Goal: Task Accomplishment & Management: Manage account settings

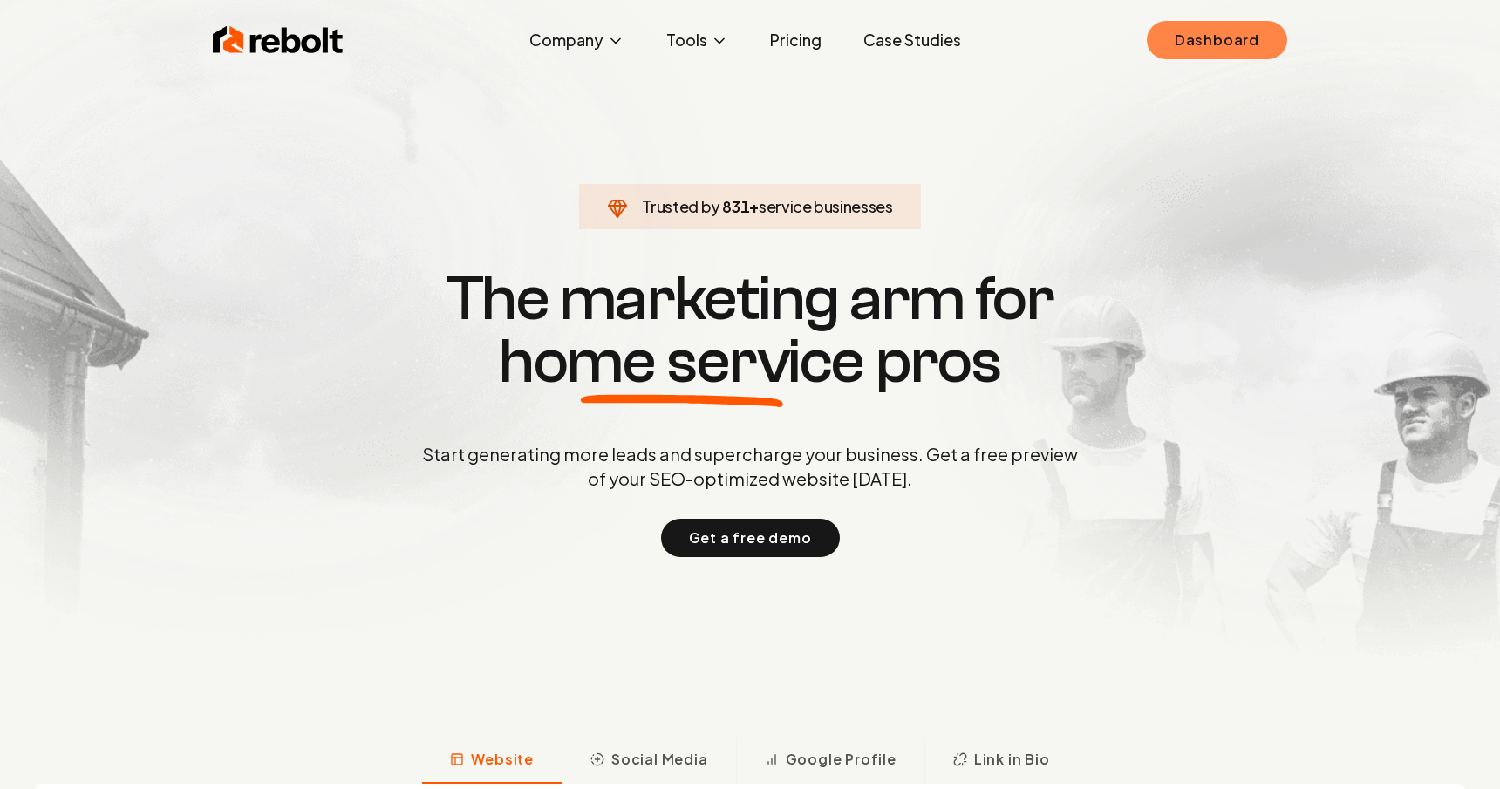
click at [1189, 44] on link "Dashboard" at bounding box center [1217, 40] width 140 height 38
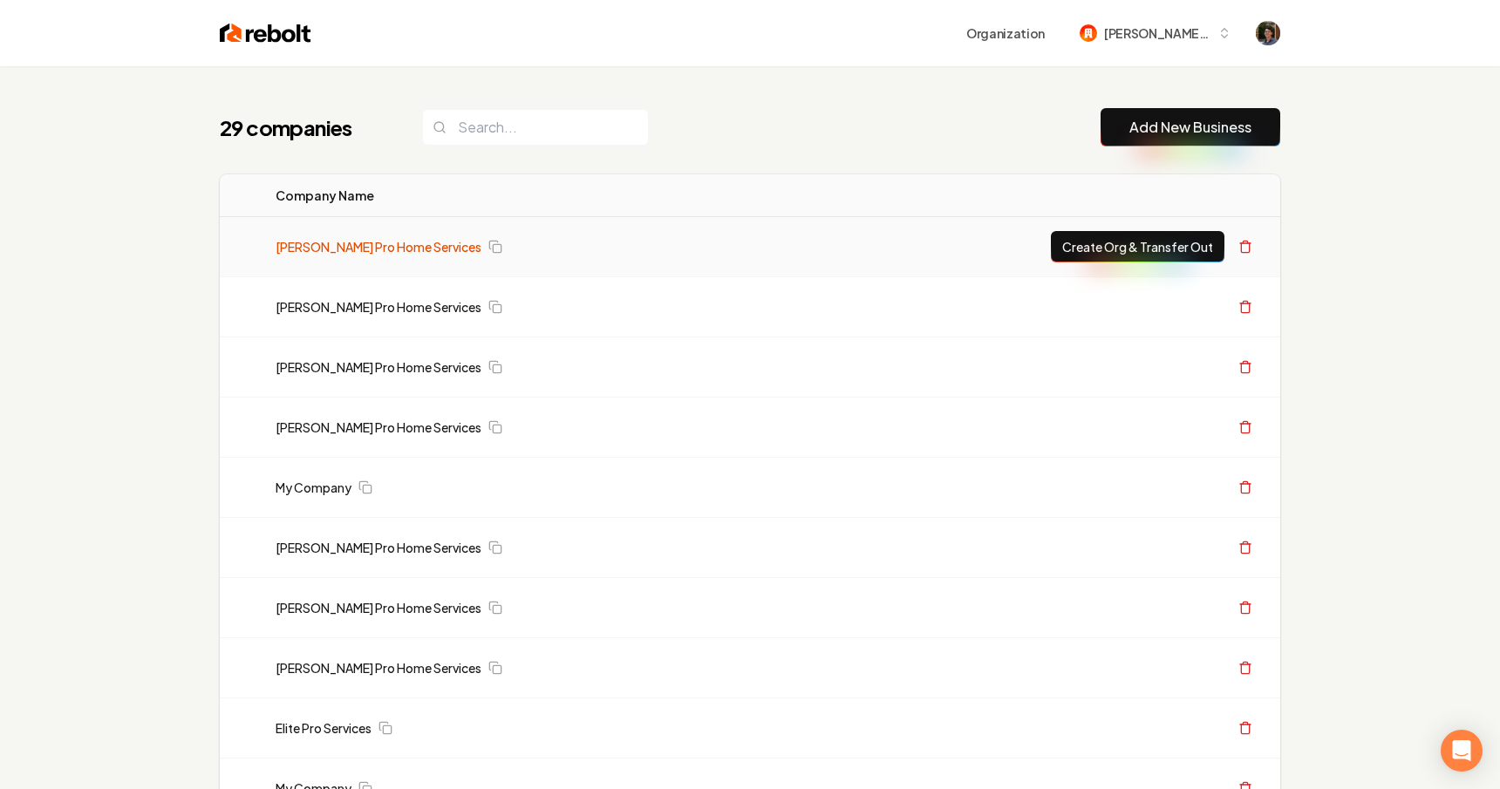
click at [403, 249] on link "[PERSON_NAME] Pro Home Services" at bounding box center [379, 246] width 206 height 17
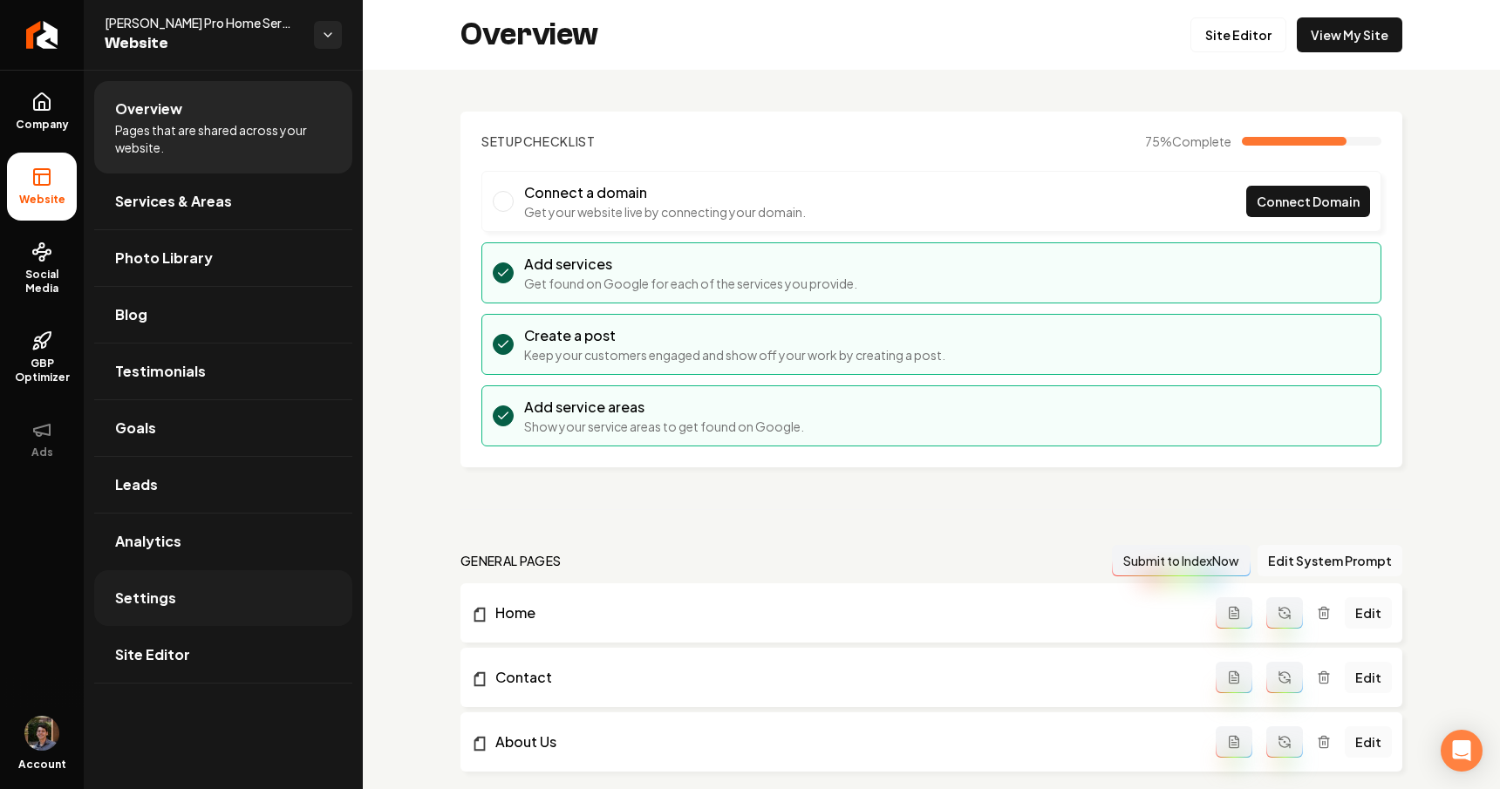
click at [161, 602] on span "Settings" at bounding box center [145, 598] width 61 height 21
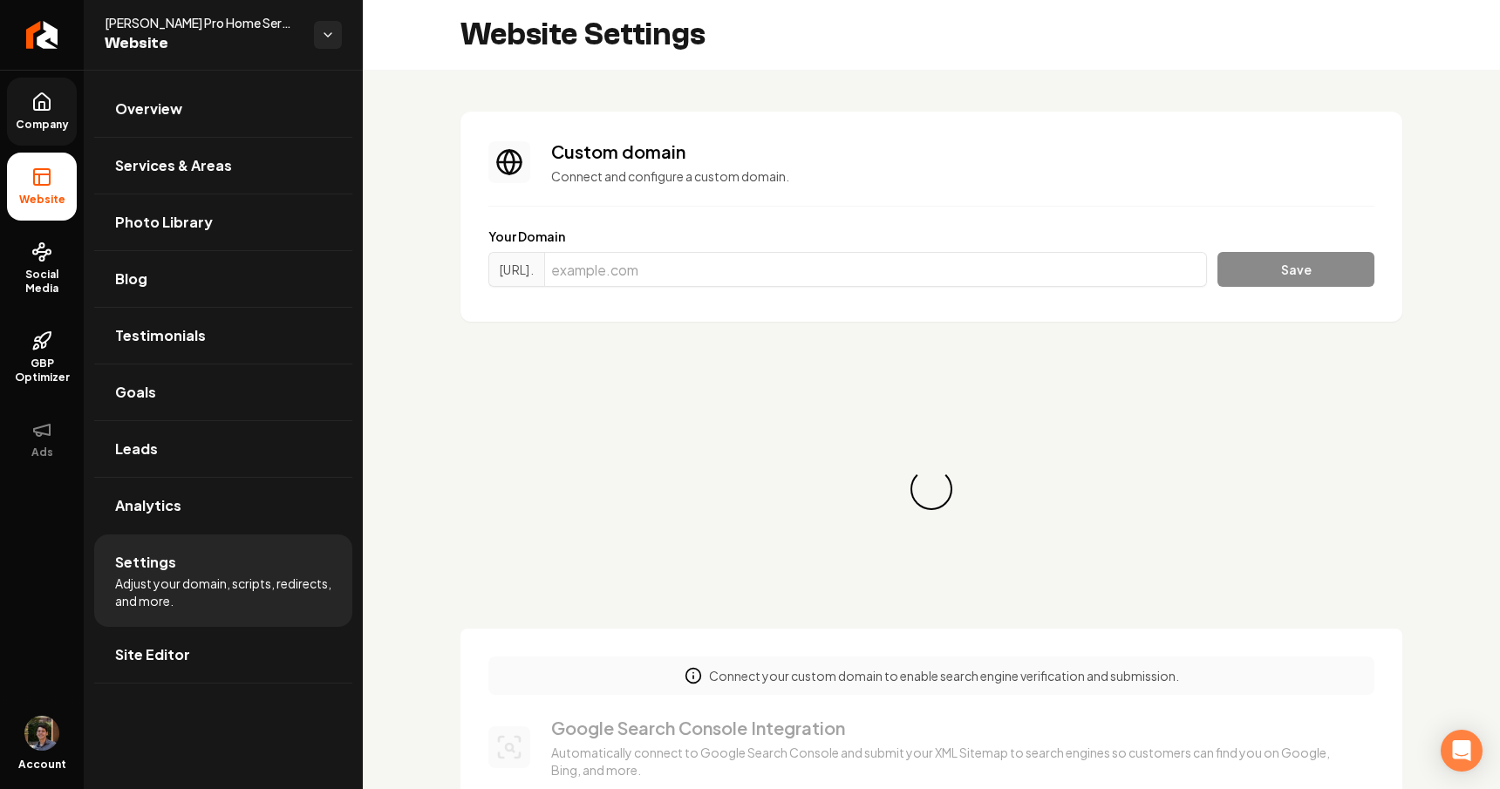
click at [55, 109] on link "Company" at bounding box center [42, 112] width 70 height 68
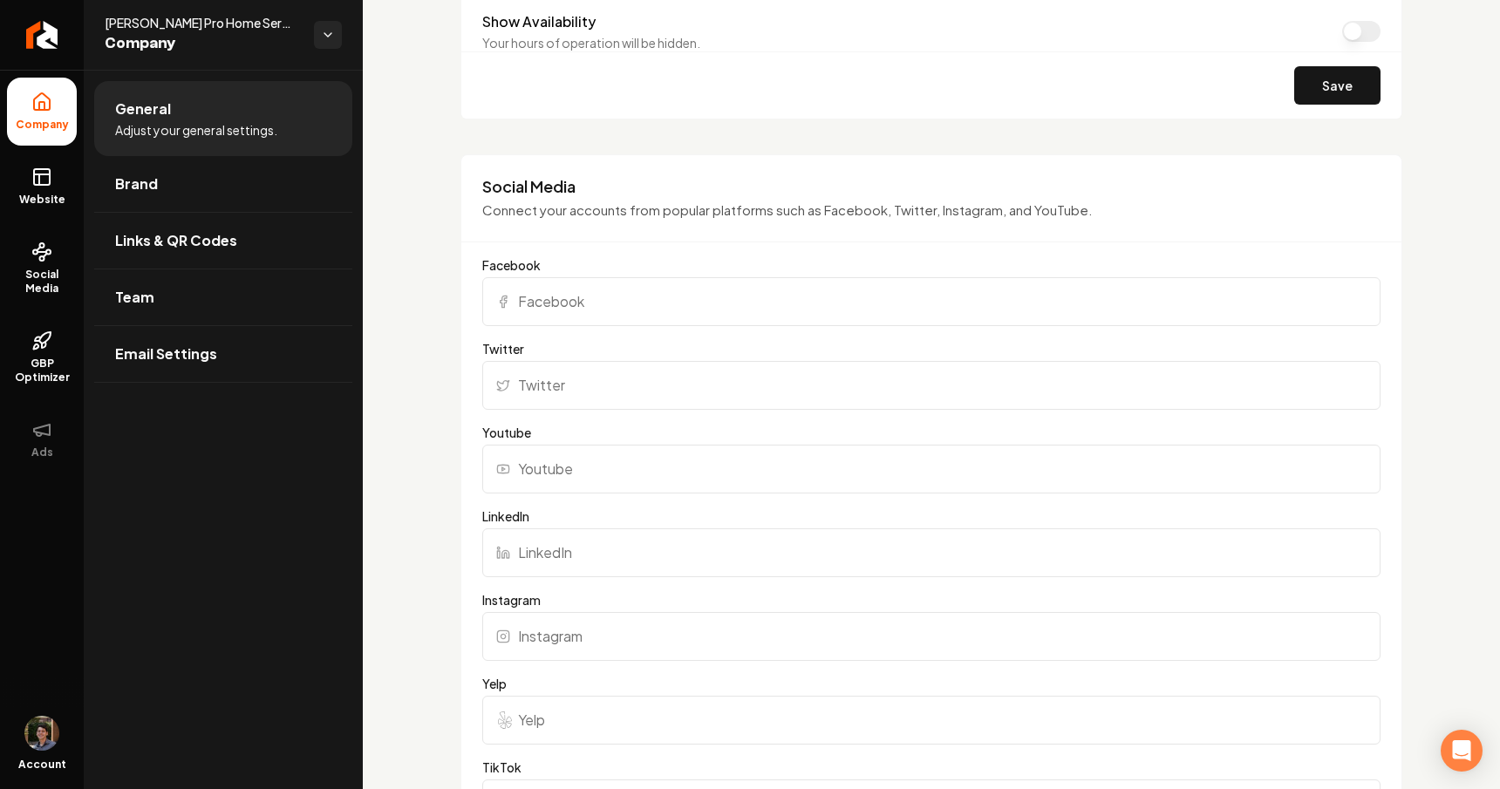
scroll to position [1276, 0]
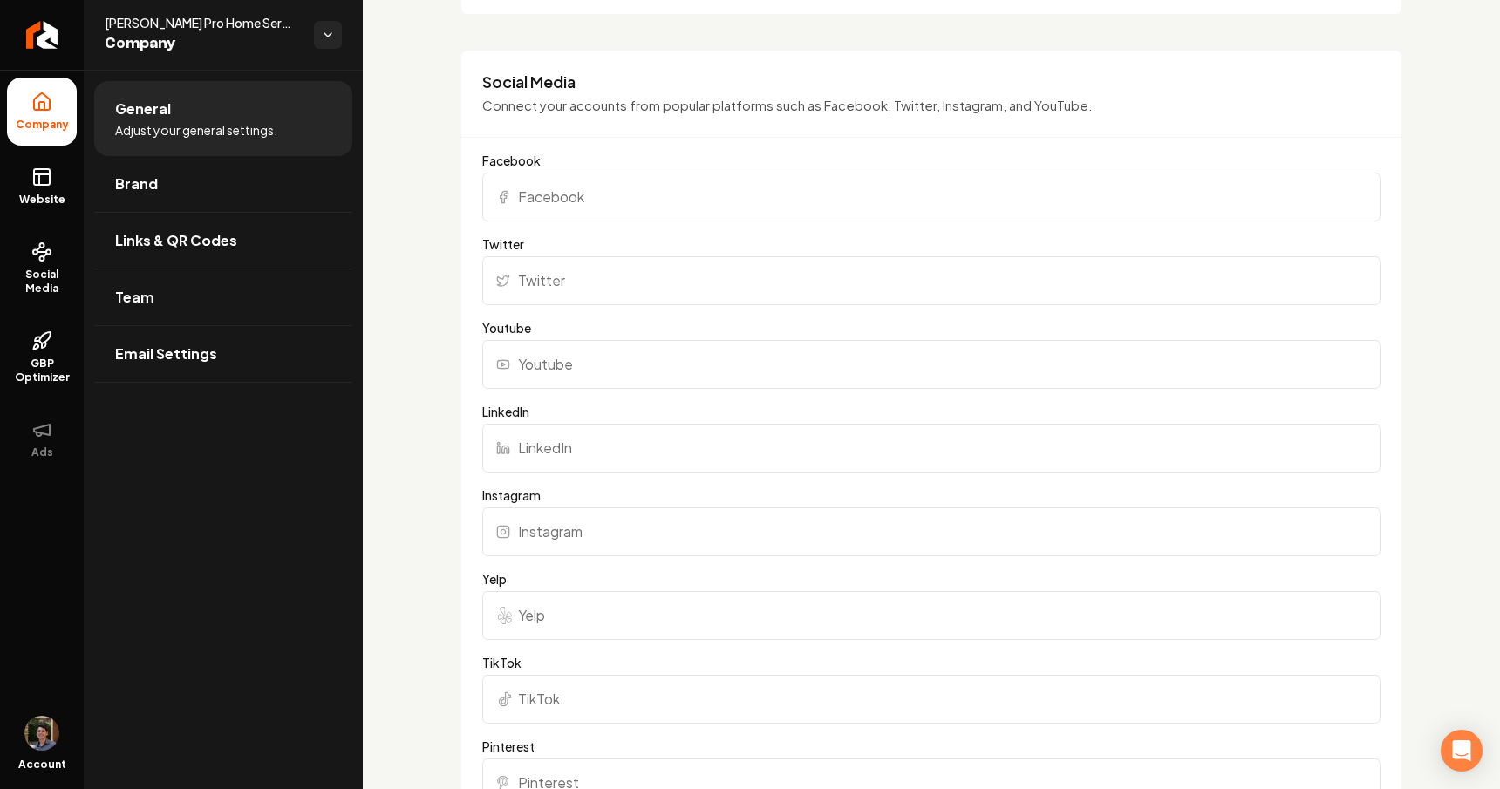
click at [603, 208] on input "Facebook" at bounding box center [931, 197] width 898 height 49
type input "[URL][DOMAIN_NAME]"
drag, startPoint x: 773, startPoint y: 194, endPoint x: 425, endPoint y: 194, distance: 348.8
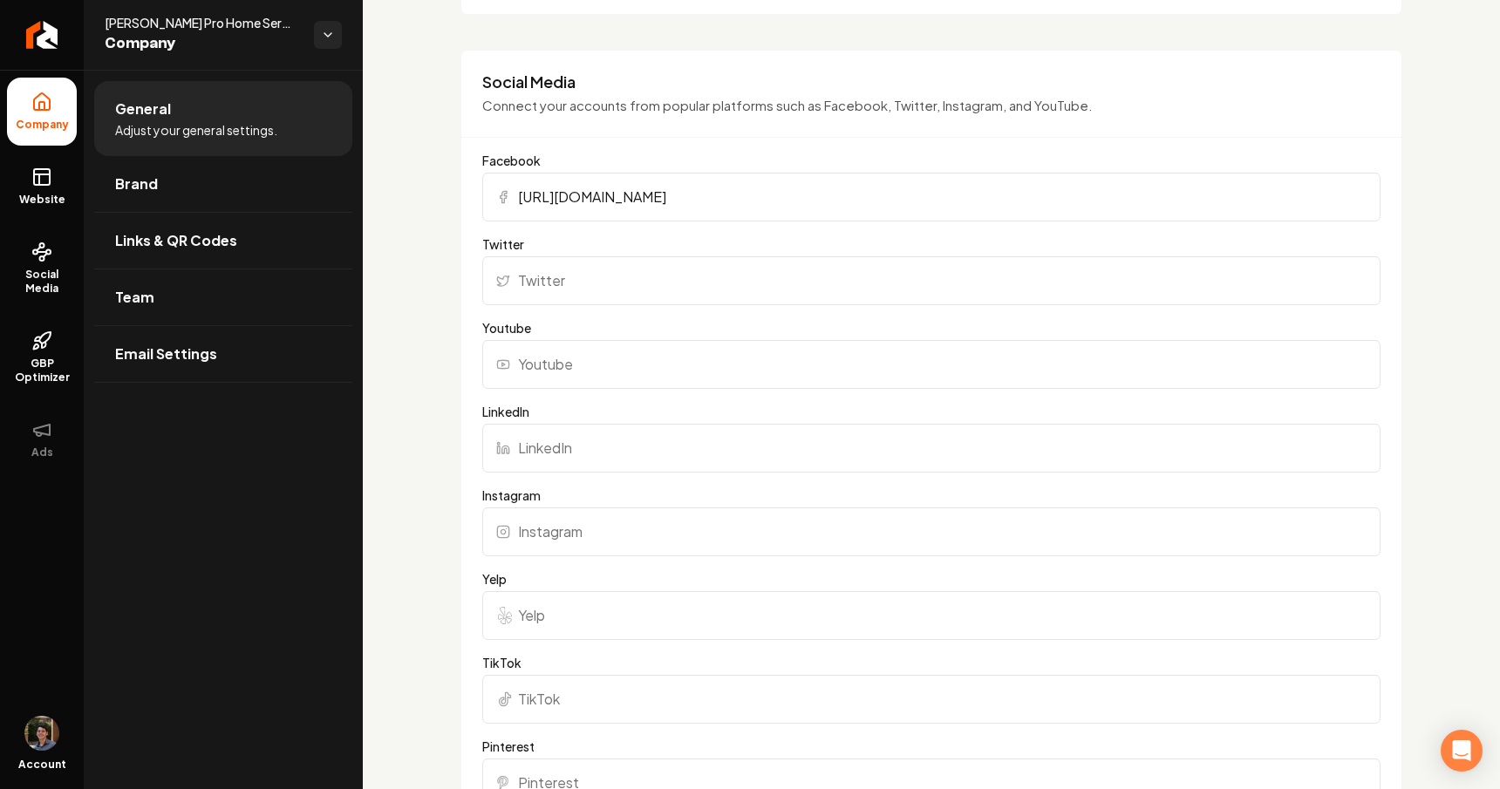
click at [425, 194] on div "Basics The more information you provide, the better your site will turn out sin…" at bounding box center [931, 379] width 1137 height 3172
click at [909, 176] on input "[URL][DOMAIN_NAME]" at bounding box center [931, 197] width 898 height 49
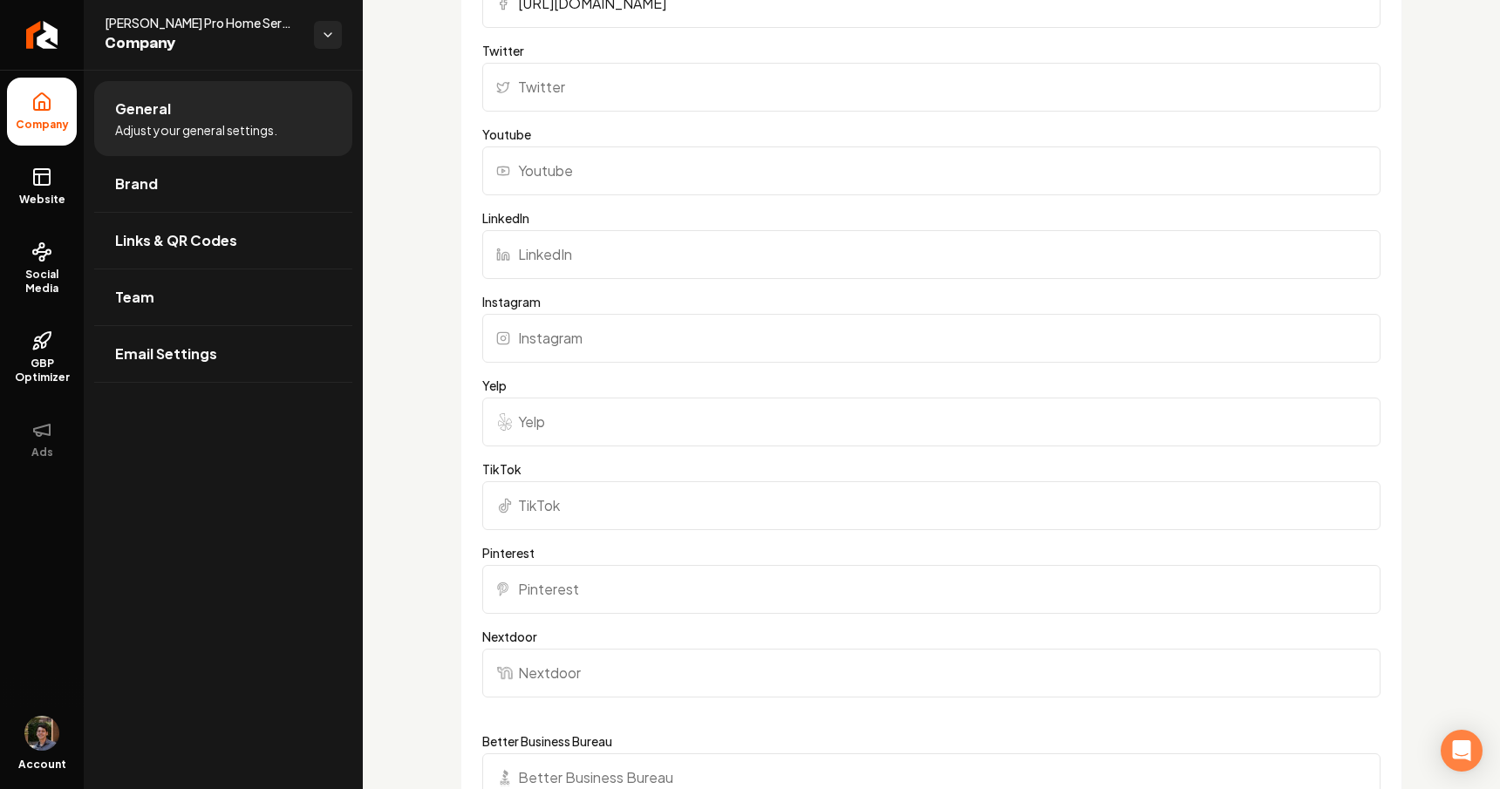
scroll to position [1732, 0]
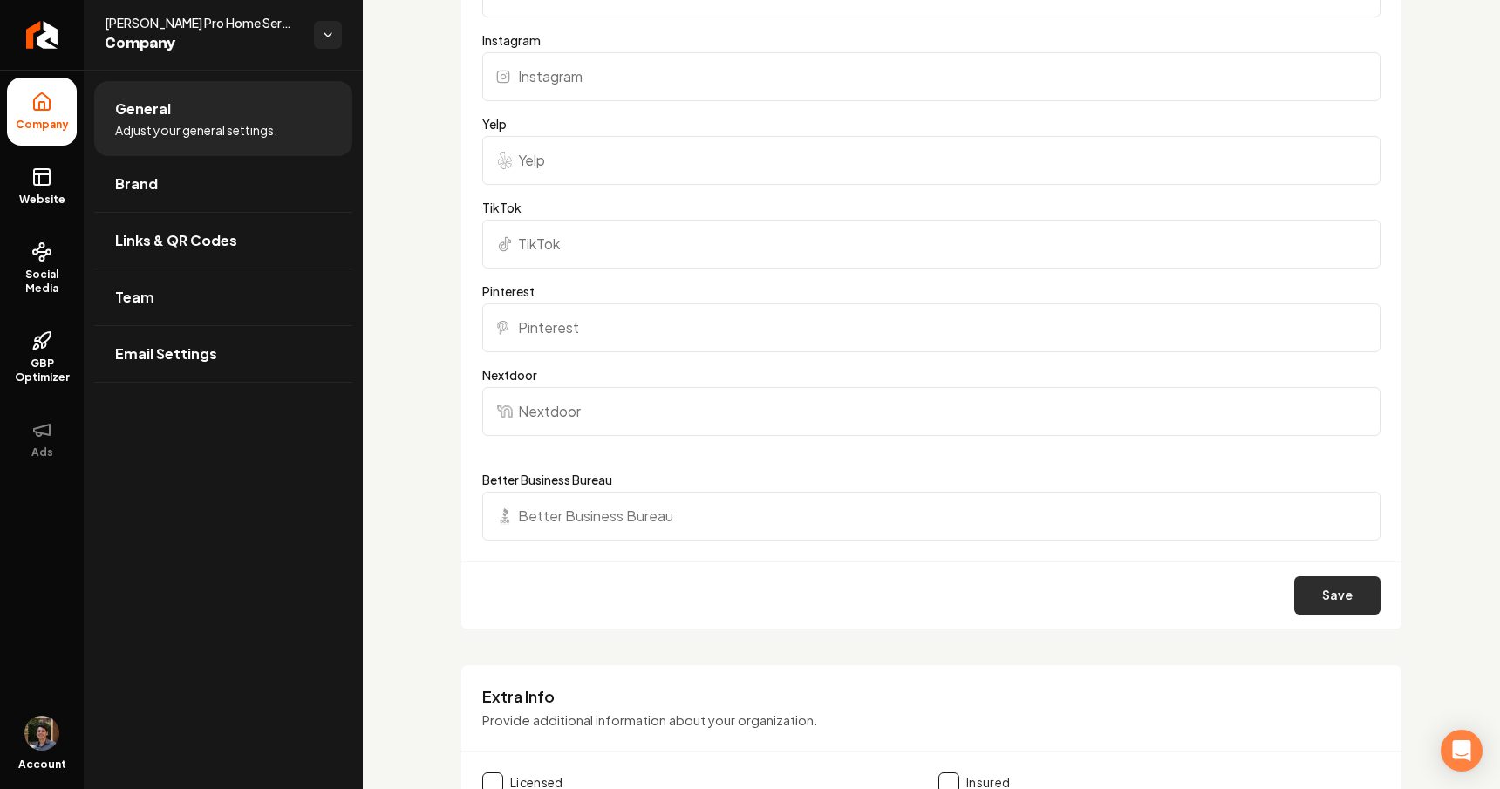
click at [1335, 591] on button "Save" at bounding box center [1337, 595] width 86 height 38
click at [53, 202] on span "Website" at bounding box center [42, 200] width 60 height 14
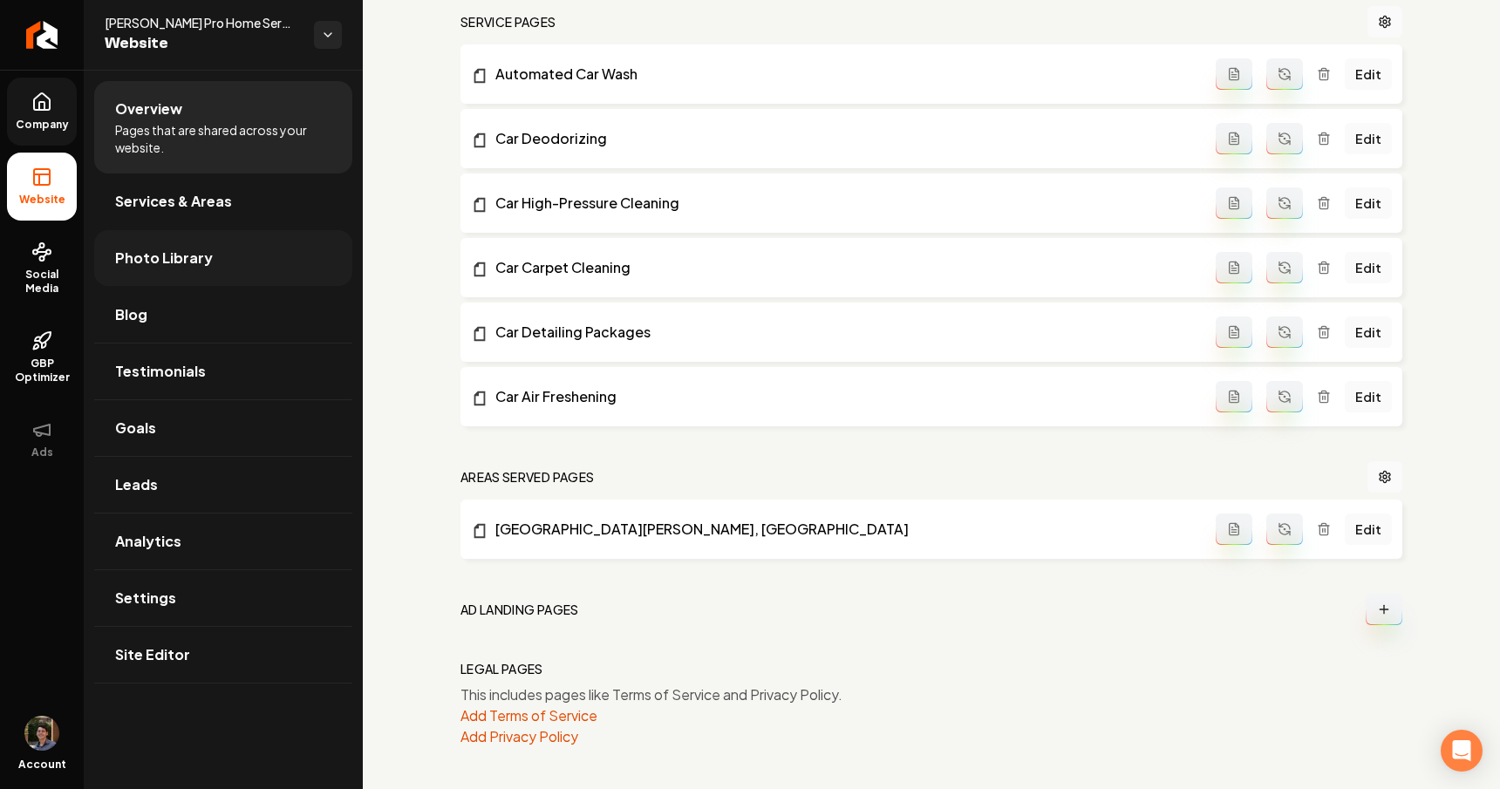
click at [188, 254] on span "Photo Library" at bounding box center [164, 258] width 98 height 21
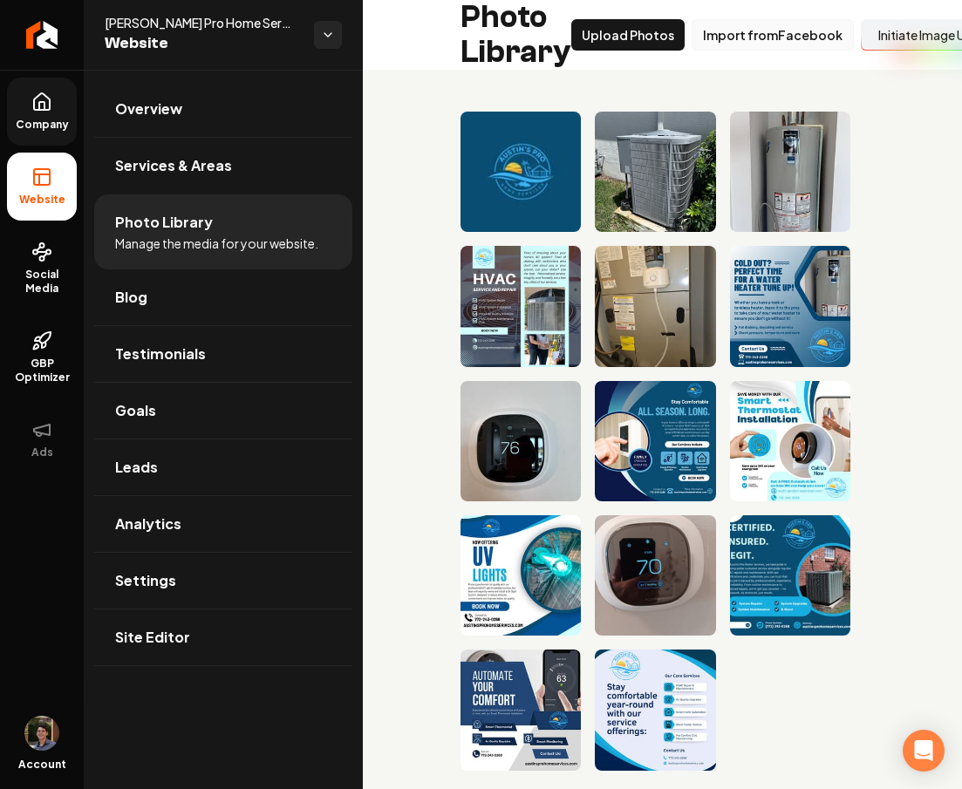
click at [793, 36] on button "Import from Facebook" at bounding box center [772, 34] width 162 height 31
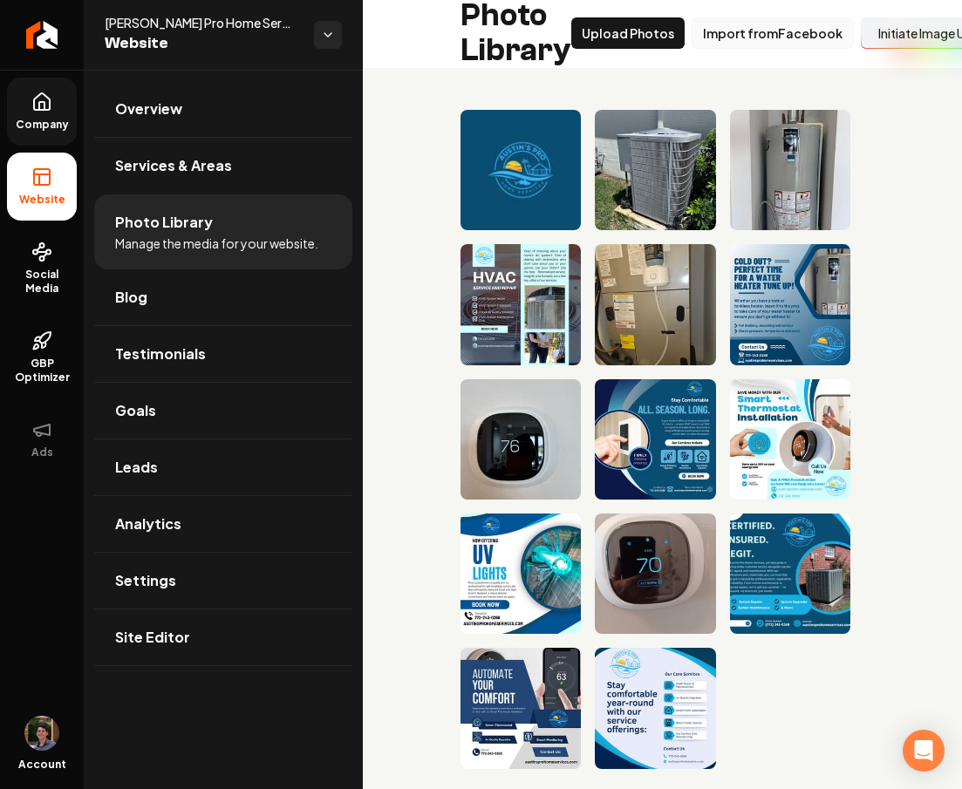
click at [782, 37] on button "Import from Facebook" at bounding box center [772, 32] width 162 height 31
